Goal: Check status: Check status

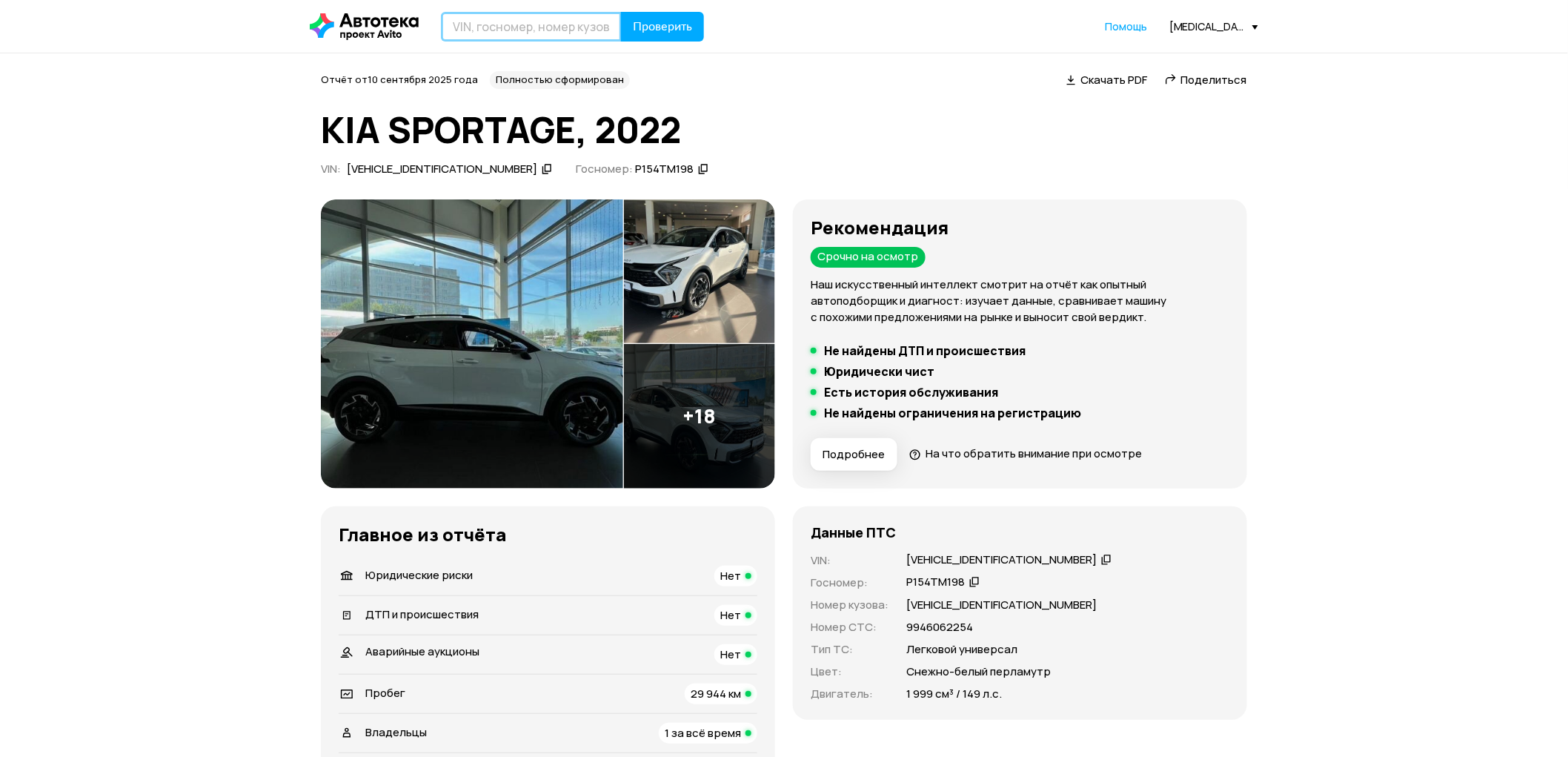
paste input "[VEHICLE_IDENTIFICATION_NUMBER]"
type input "[VEHICLE_IDENTIFICATION_NUMBER]"
click at [674, 30] on span "Проверить" at bounding box center [662, 26] width 59 height 12
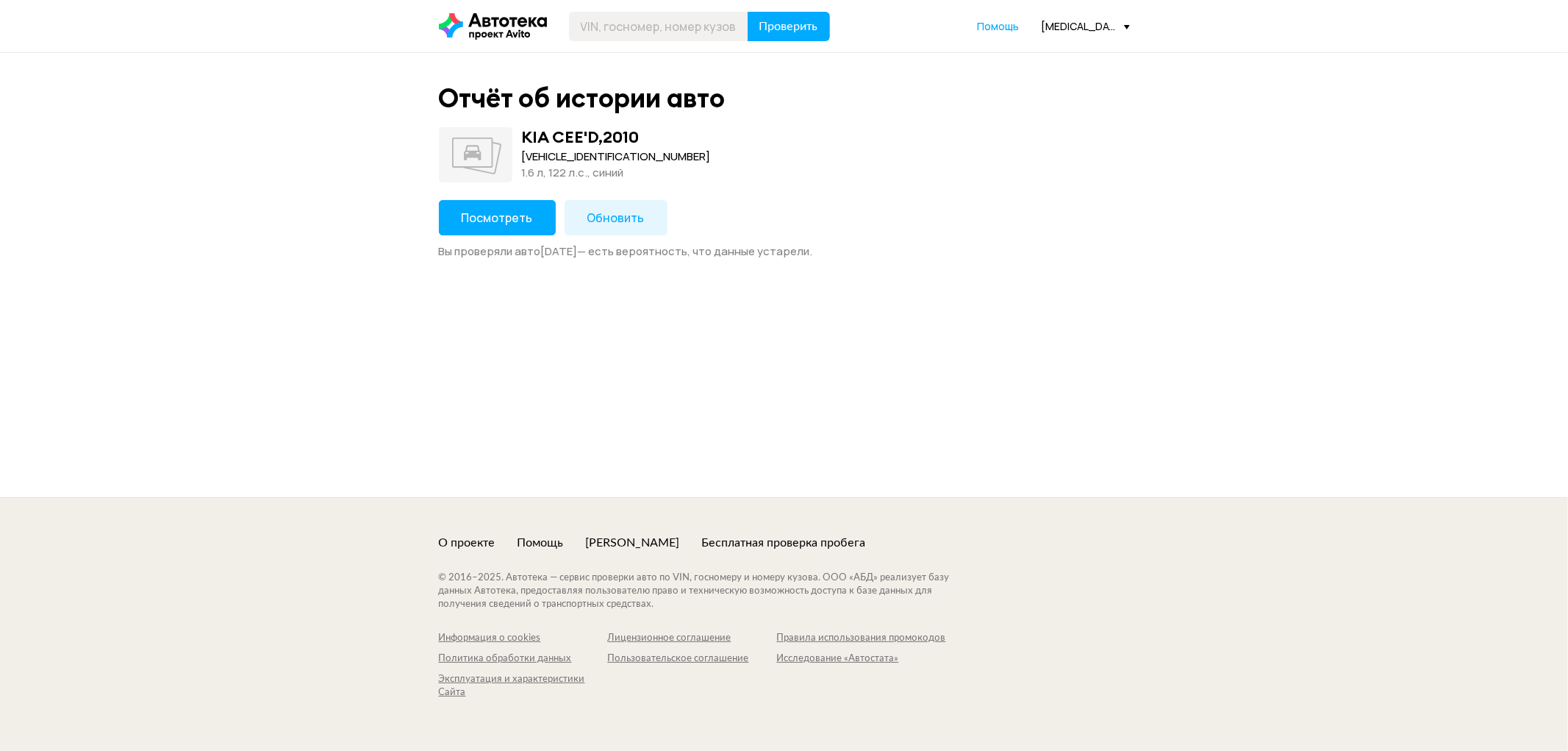
click at [533, 224] on button "Посмотреть" at bounding box center [498, 218] width 117 height 36
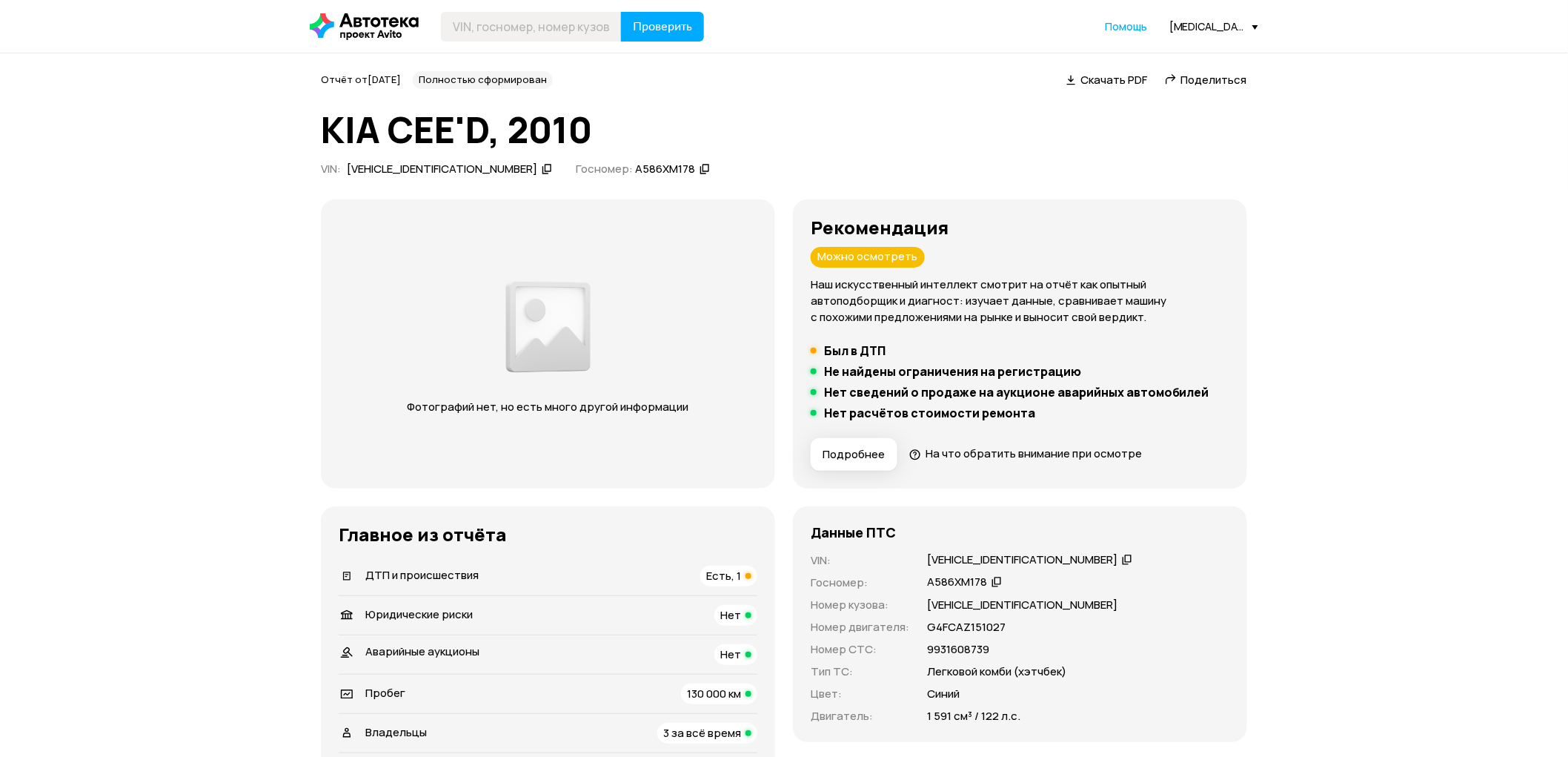
click at [1184, 85] on span "Поделиться" at bounding box center [1214, 79] width 66 height 15
paste input "[US_VEHICLE_IDENTIFICATION_NUMBER]"
type input "[US_VEHICLE_IDENTIFICATION_NUMBER]"
click at [686, 27] on span "Проверить" at bounding box center [662, 26] width 59 height 12
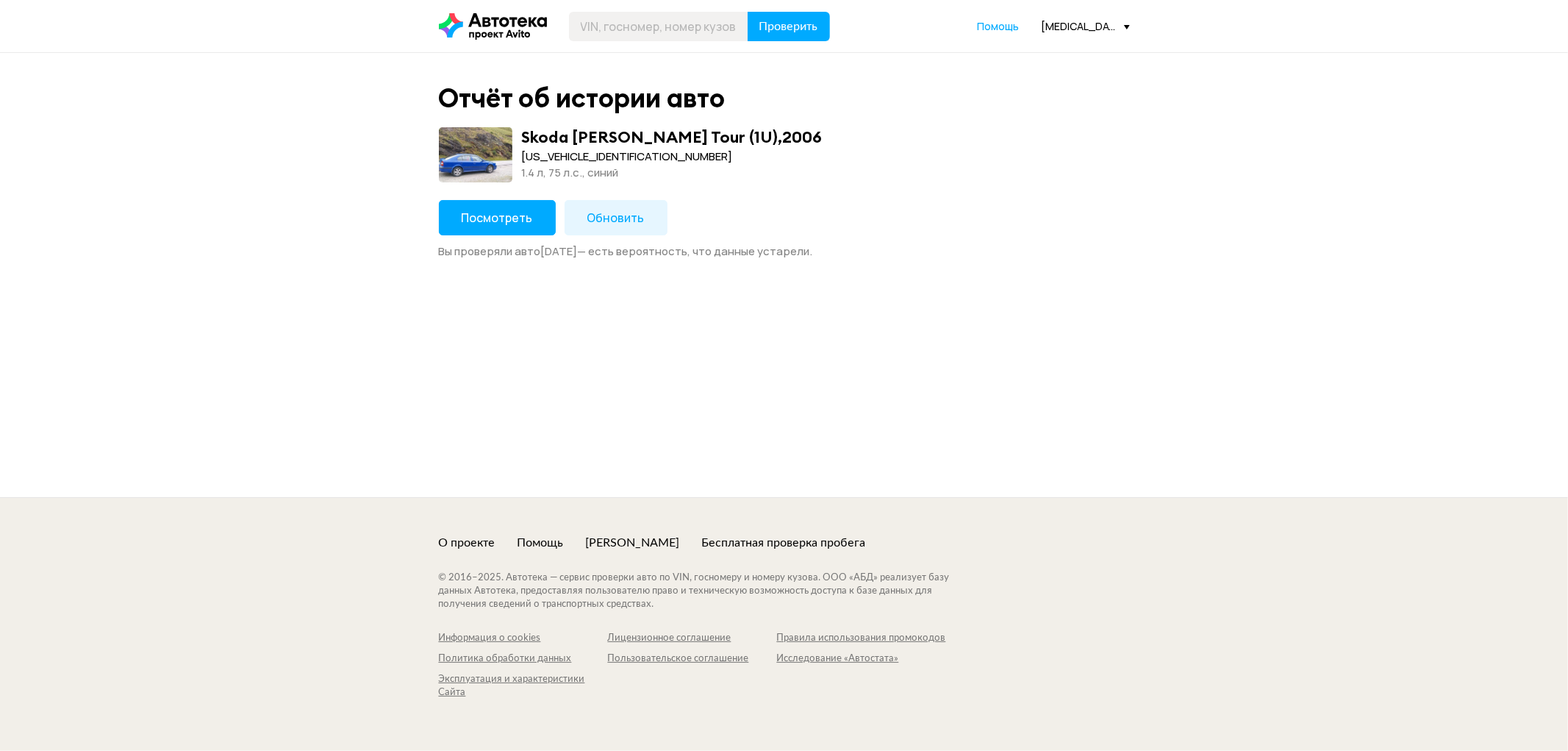
click at [481, 220] on span "Посмотреть" at bounding box center [498, 217] width 71 height 16
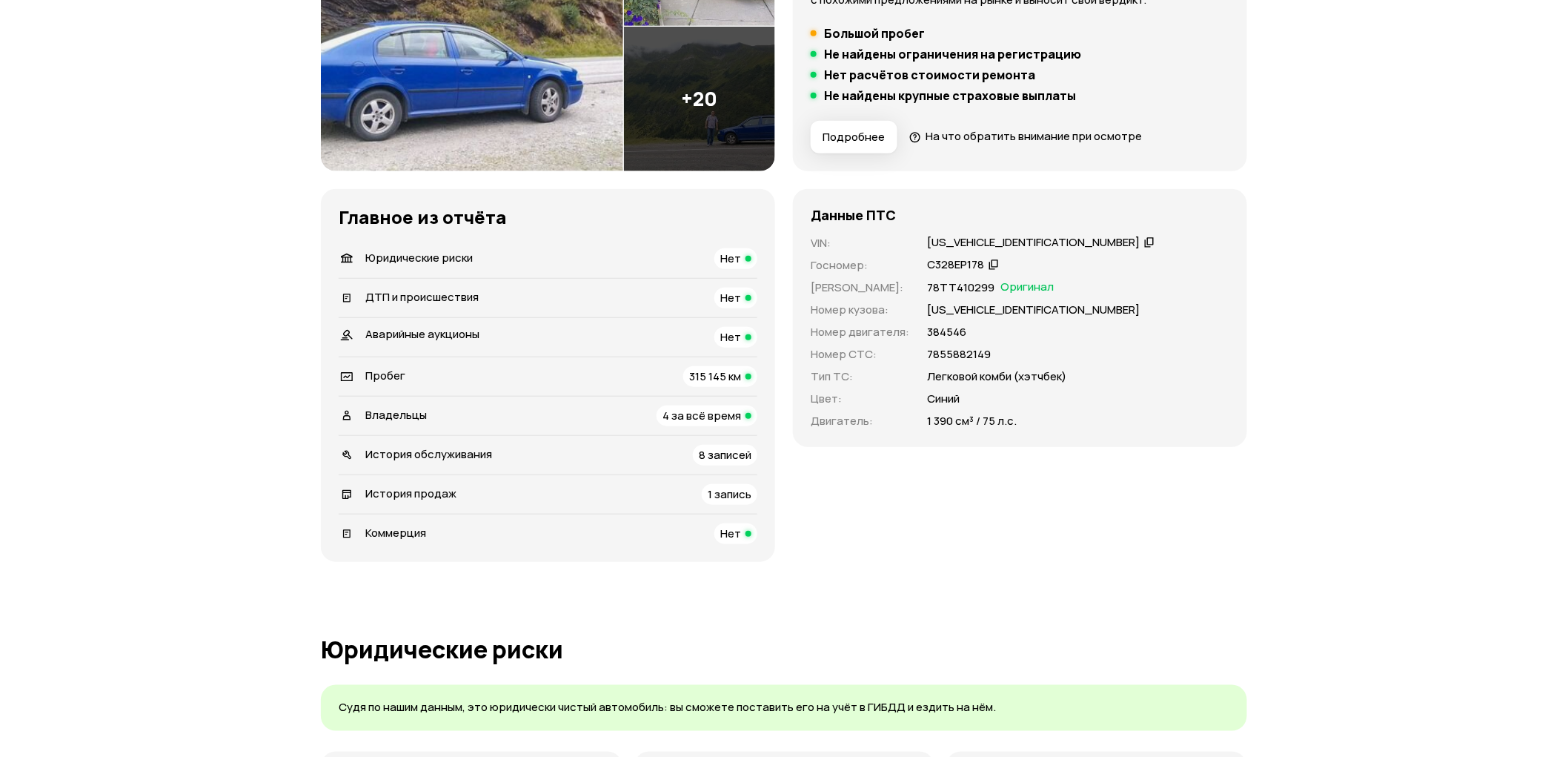
scroll to position [329, 0]
